Goal: Navigation & Orientation: Find specific page/section

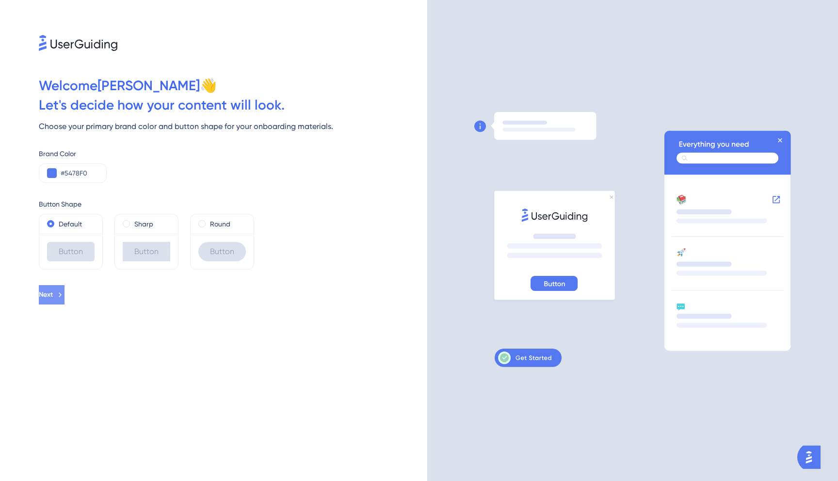
click at [64, 285] on button "Next" at bounding box center [52, 294] width 26 height 19
